Goal: Transaction & Acquisition: Subscribe to service/newsletter

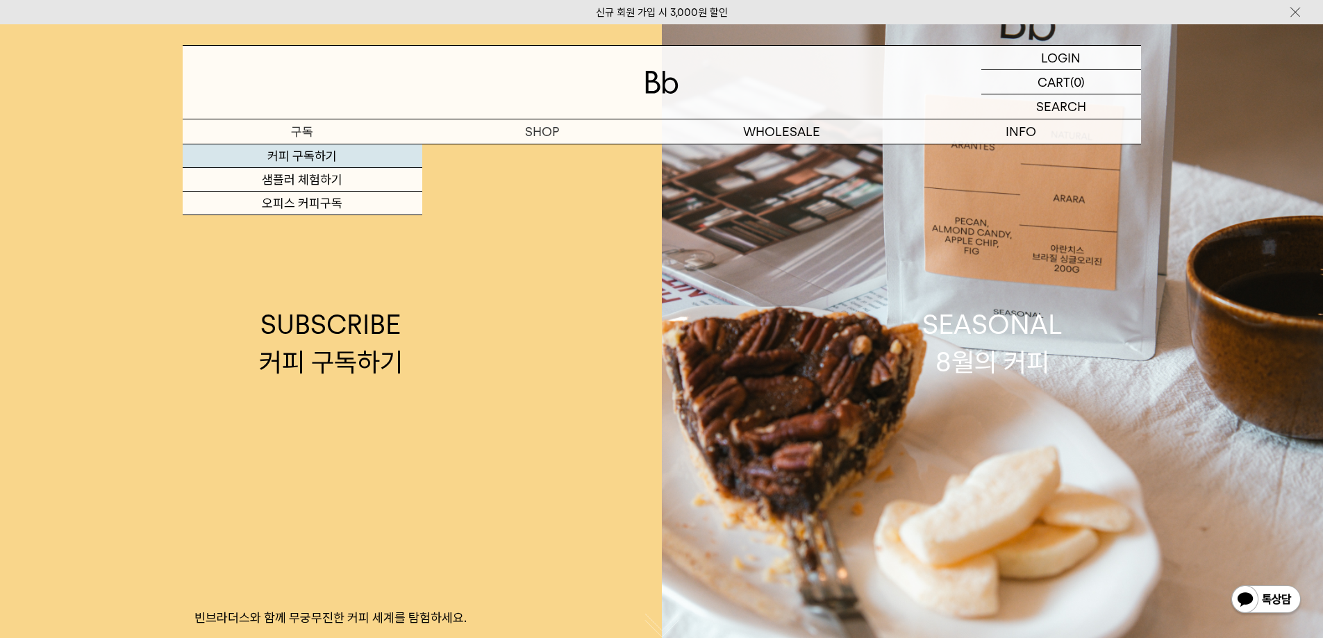
click at [305, 154] on link "커피 구독하기" at bounding box center [303, 156] width 240 height 24
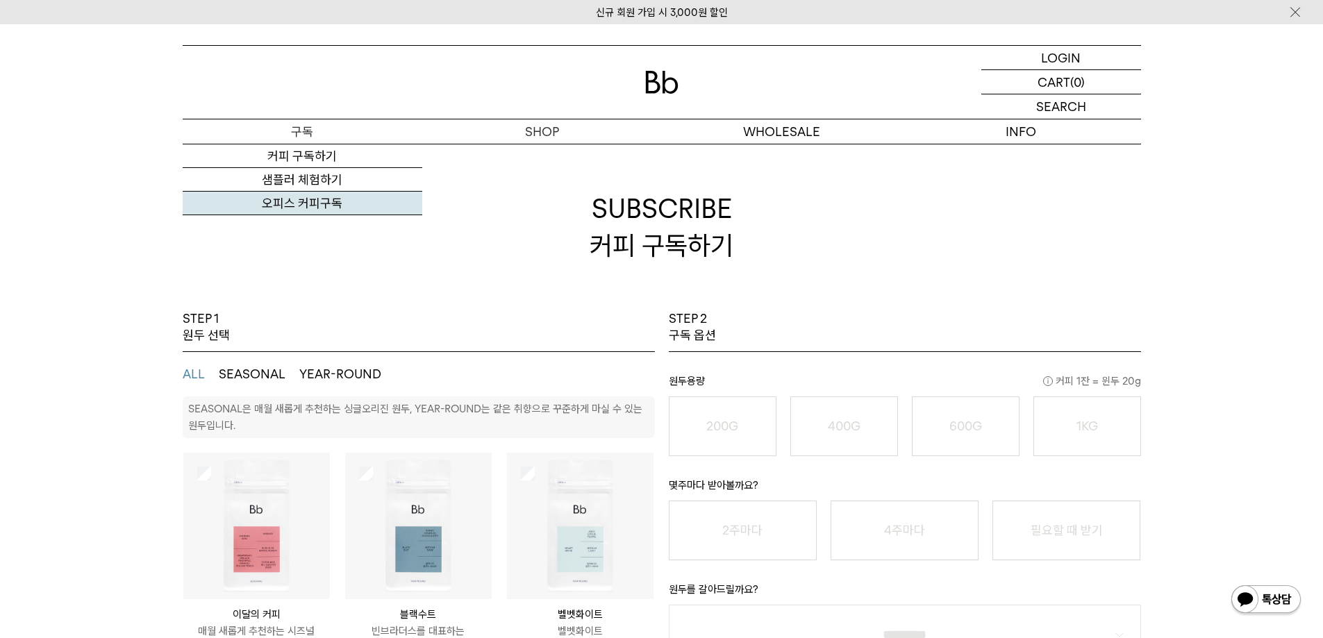
click at [301, 205] on link "오피스 커피구독" at bounding box center [303, 204] width 240 height 24
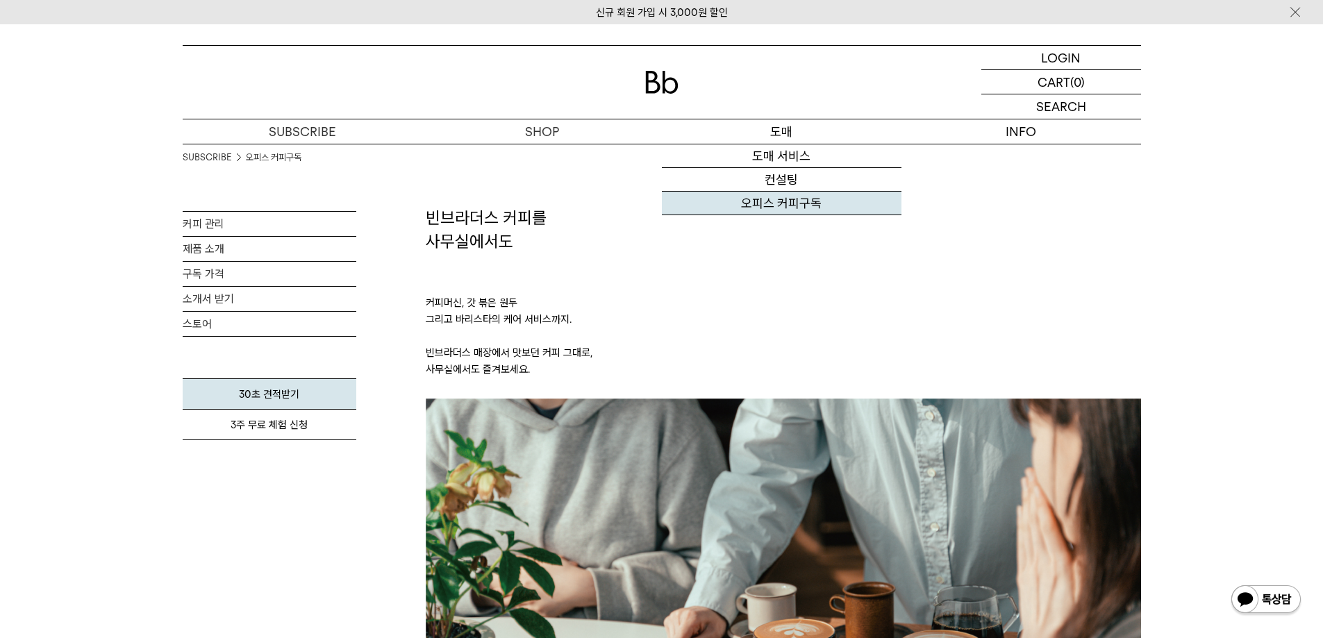
click at [782, 203] on link "오피스 커피구독" at bounding box center [782, 204] width 240 height 24
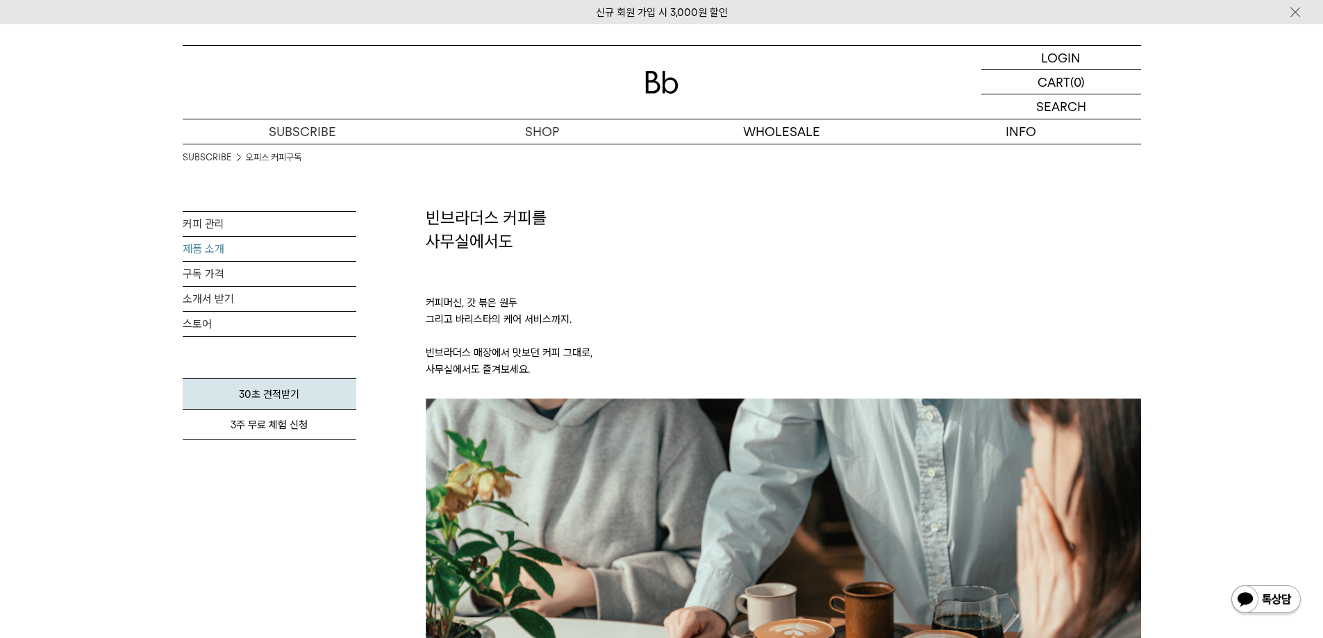
click at [194, 251] on link "제품 소개" at bounding box center [270, 249] width 174 height 24
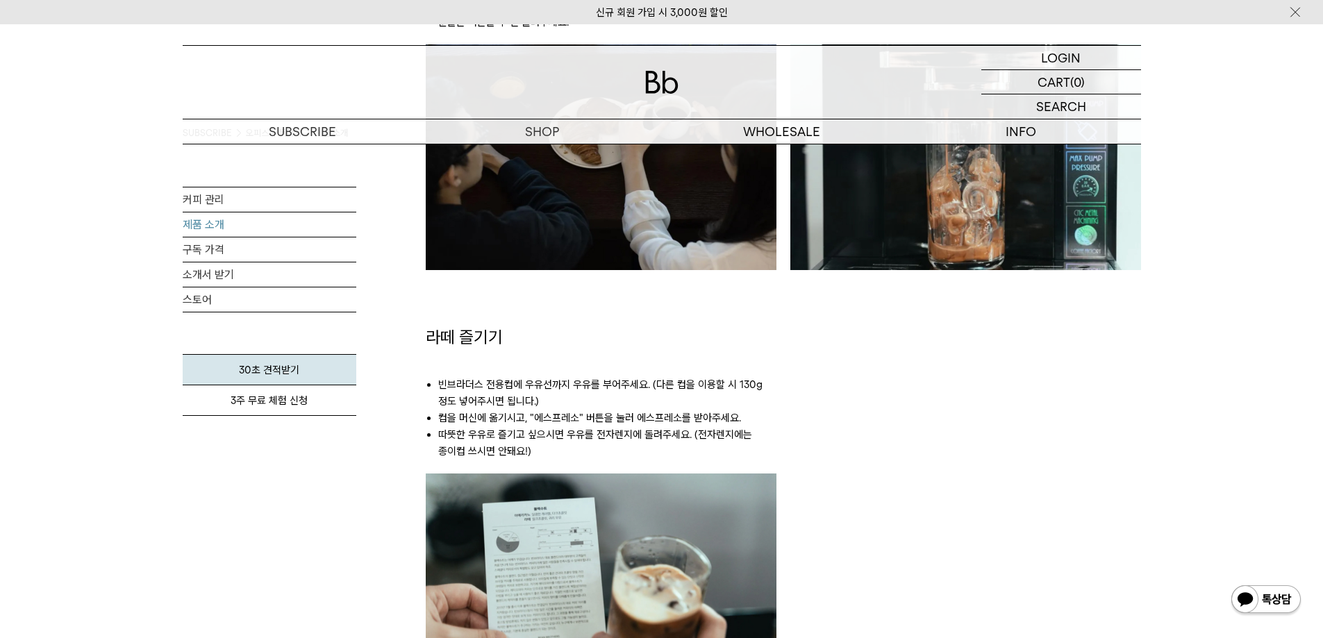
scroll to position [1250, 0]
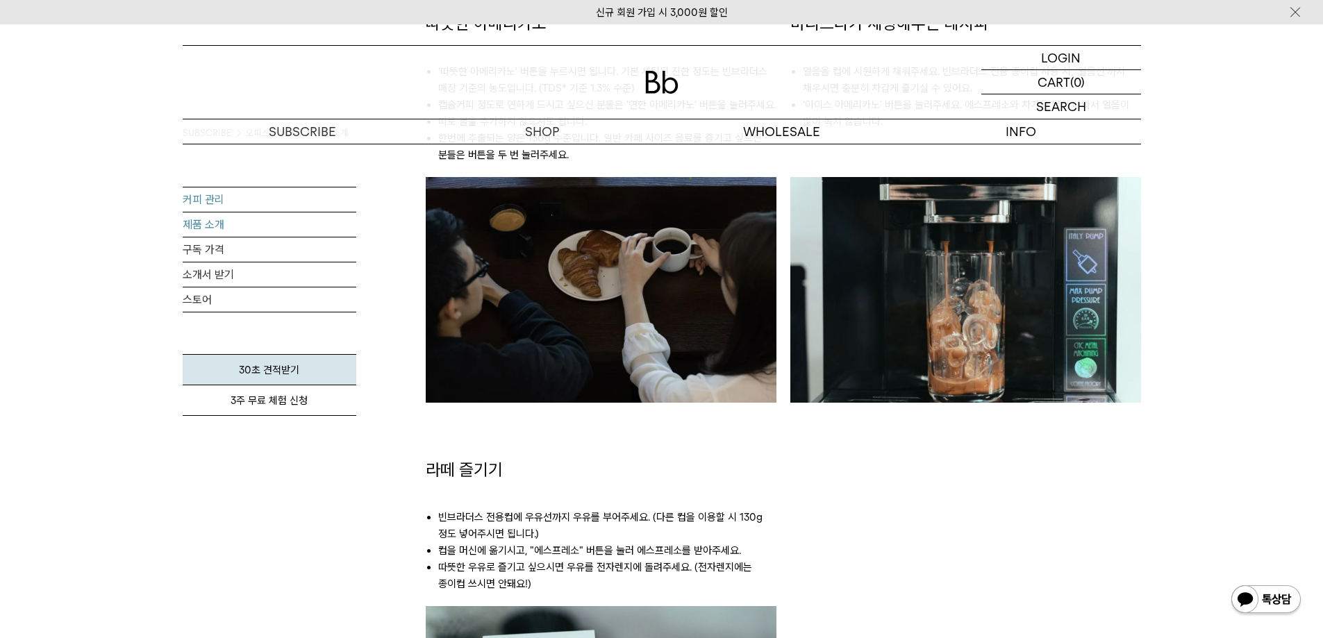
click at [194, 196] on link "커피 관리" at bounding box center [270, 200] width 174 height 24
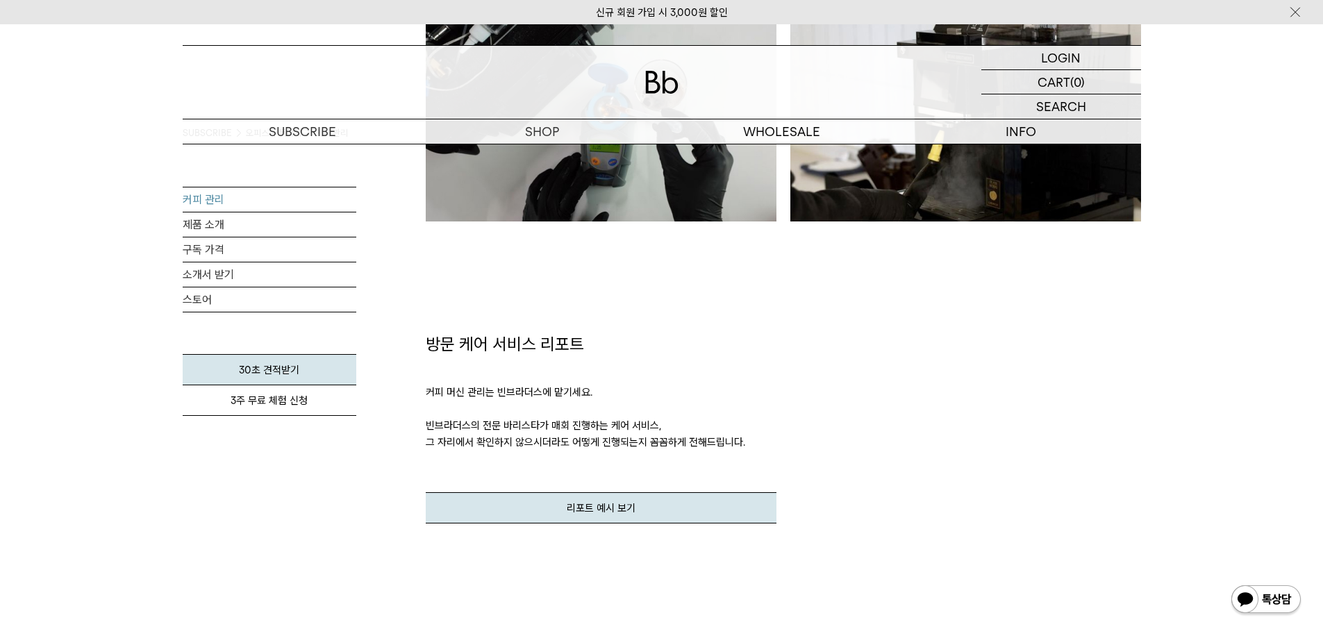
scroll to position [1459, 0]
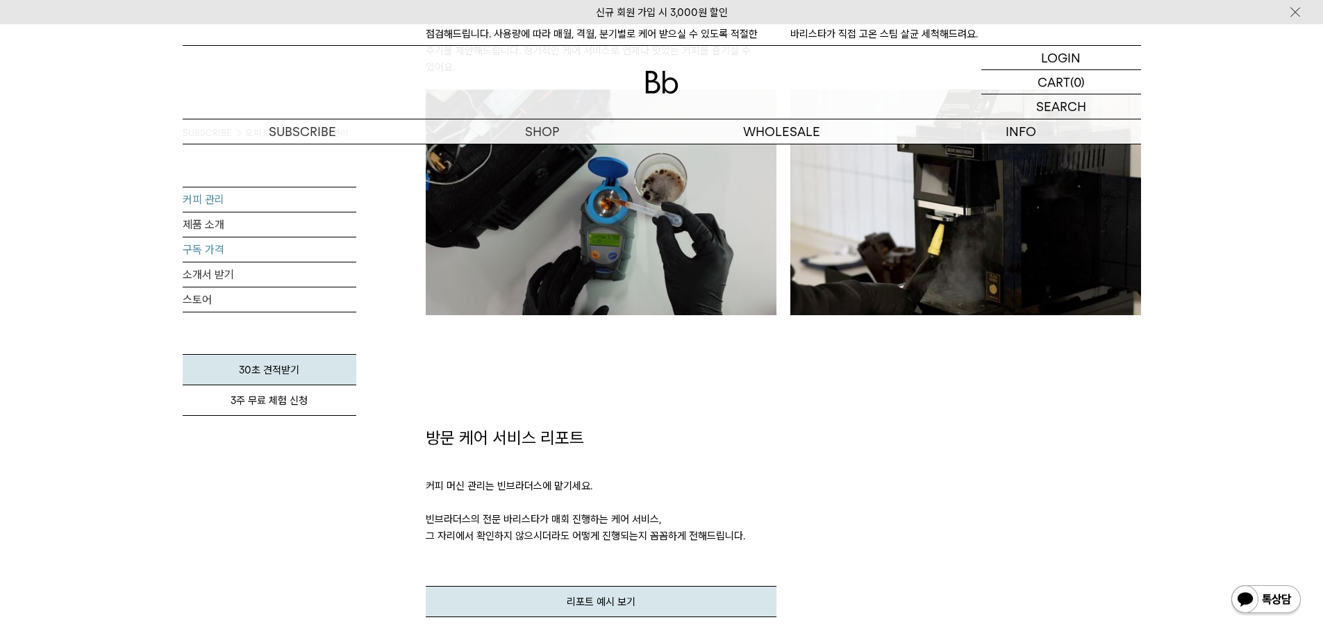
click at [201, 253] on link "구독 가격" at bounding box center [270, 250] width 174 height 24
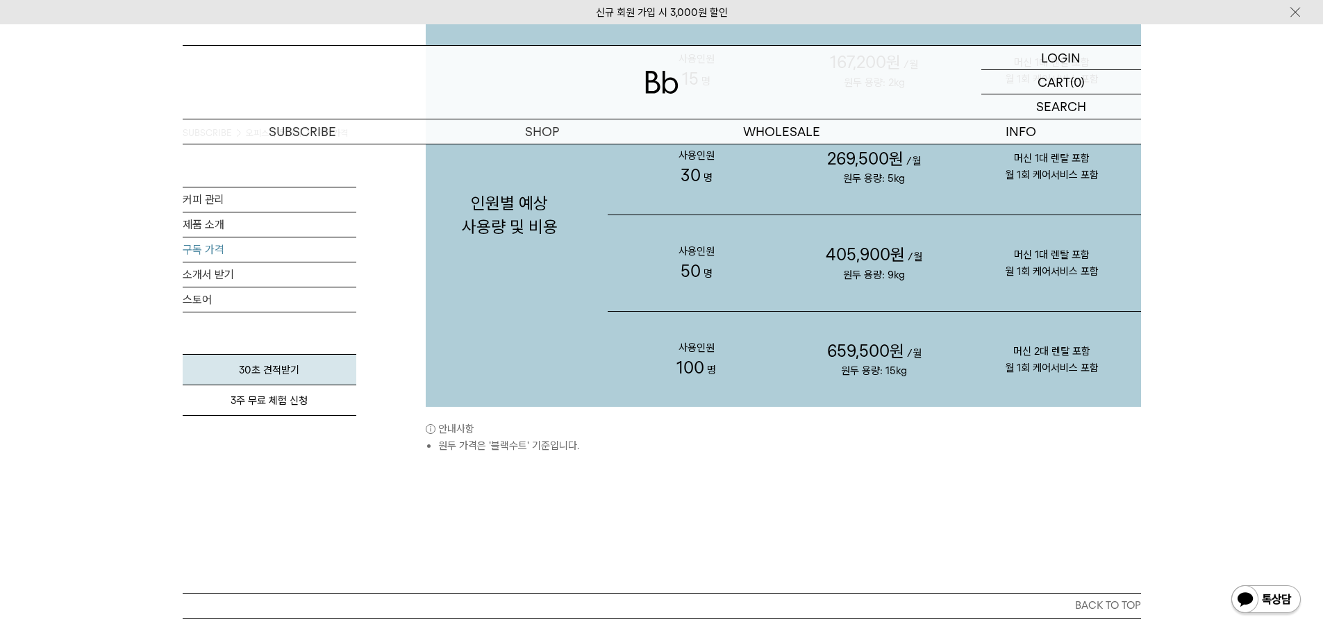
scroll to position [1459, 0]
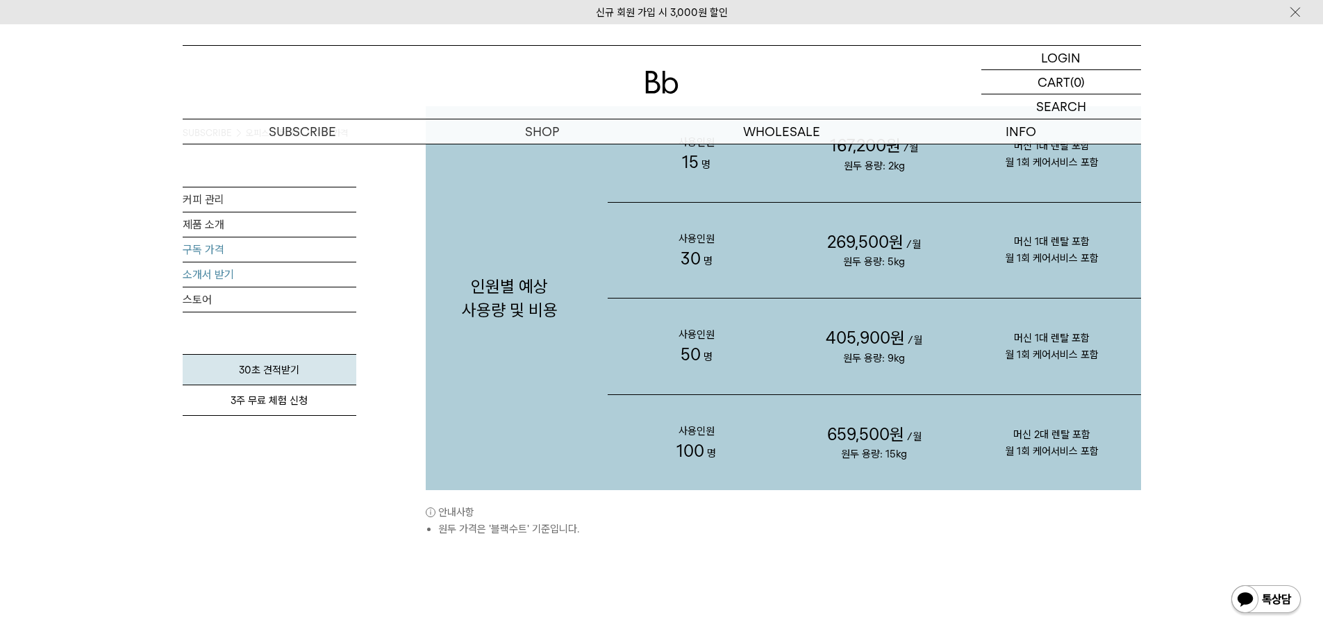
click at [199, 278] on link "소개서 받기" at bounding box center [270, 275] width 174 height 24
